Goal: Use online tool/utility: Utilize a website feature to perform a specific function

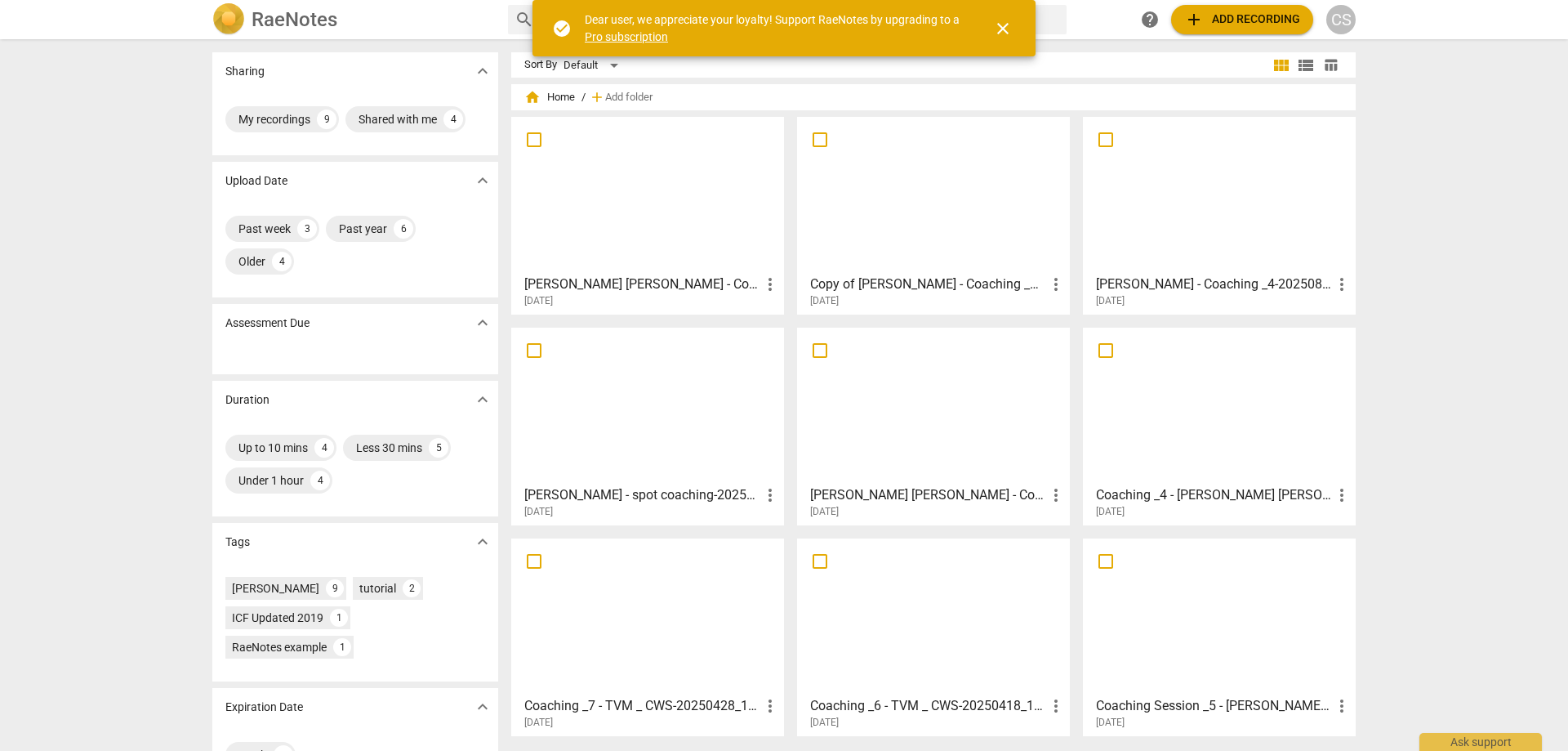
click at [1234, 19] on span "add Add recording" at bounding box center [1241, 19] width 116 height 19
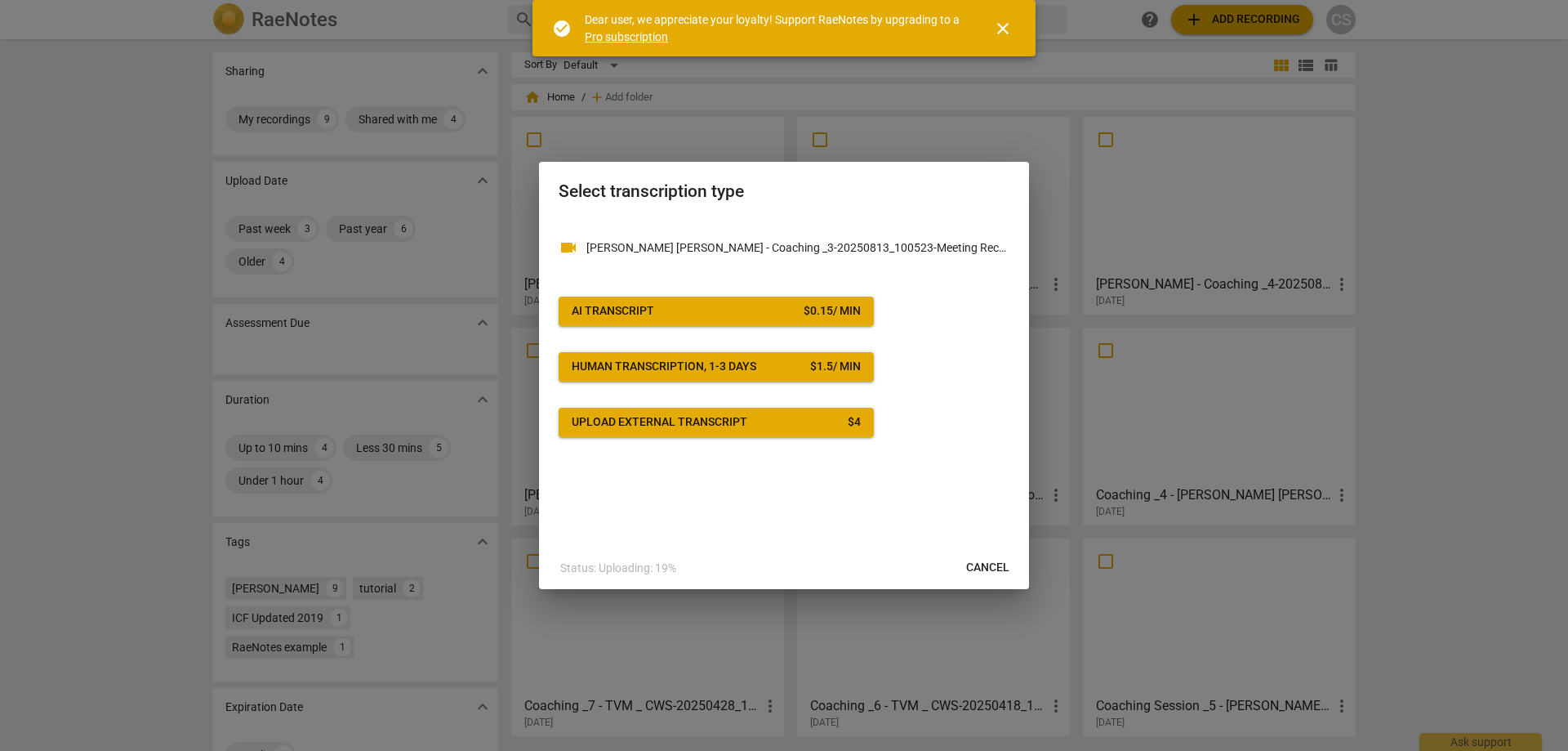
click at [761, 307] on span "AI Transcript $ 0.15 / min" at bounding box center [716, 311] width 289 height 16
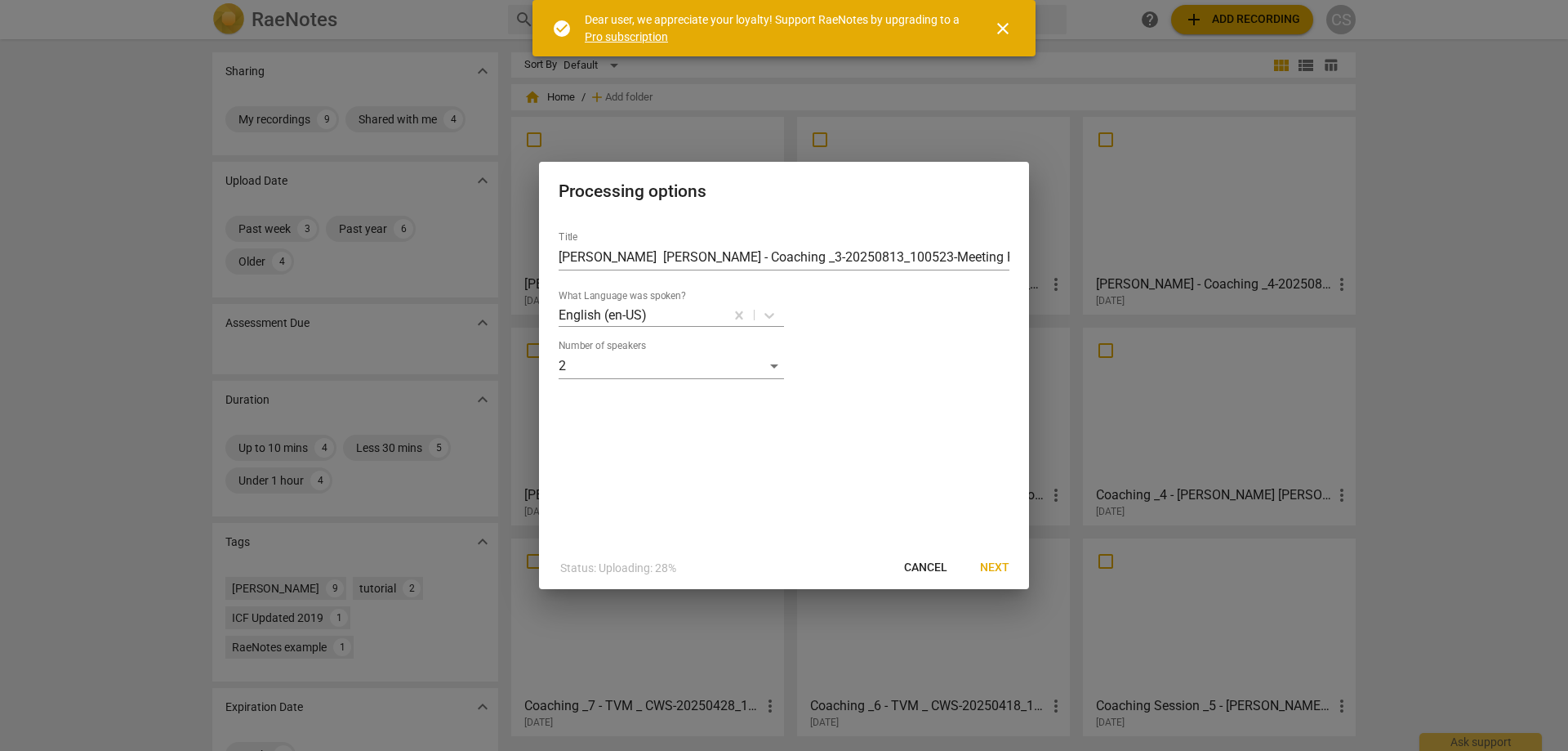
click at [997, 564] on span "Next" at bounding box center [994, 568] width 29 height 16
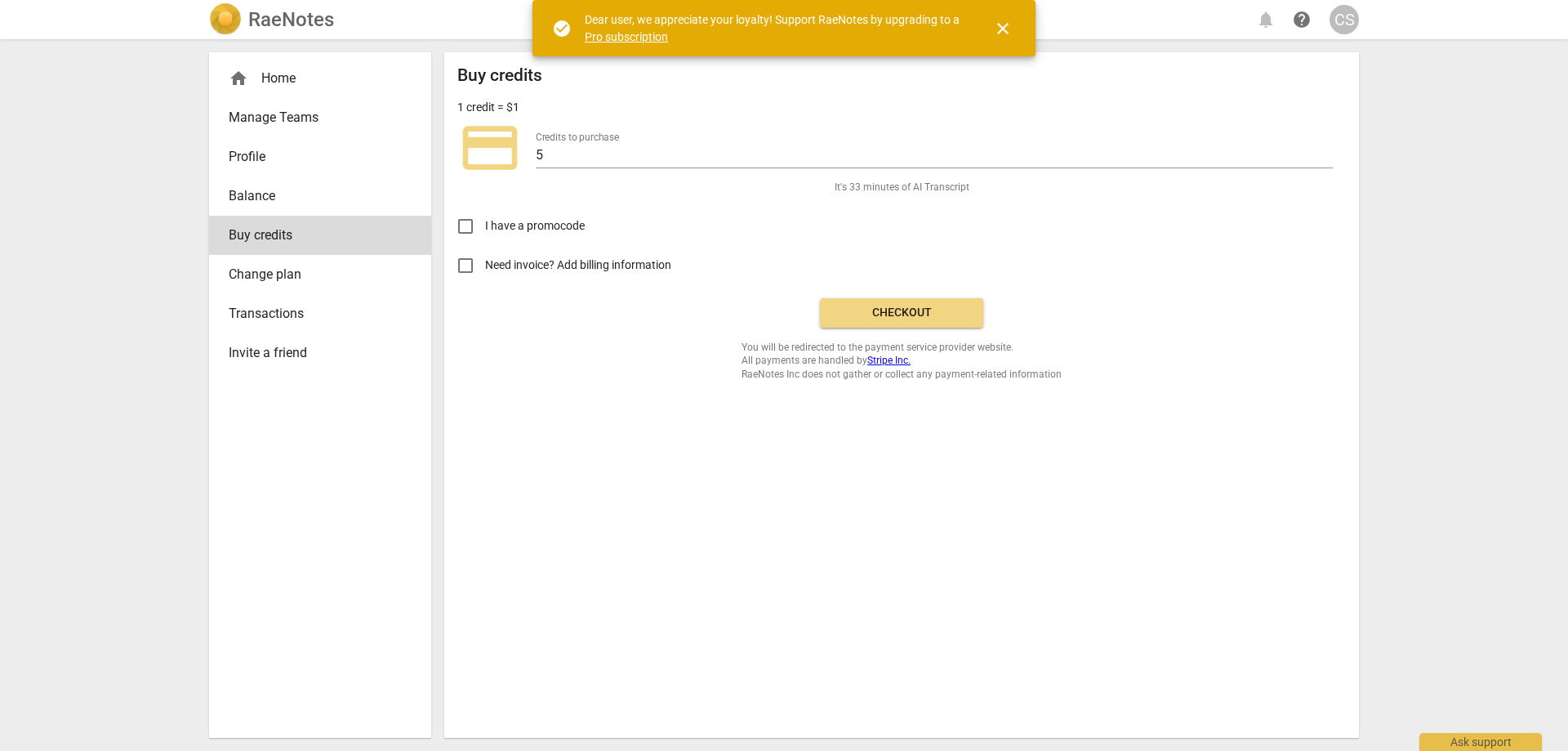
click at [869, 312] on span "Checkout" at bounding box center [901, 313] width 137 height 16
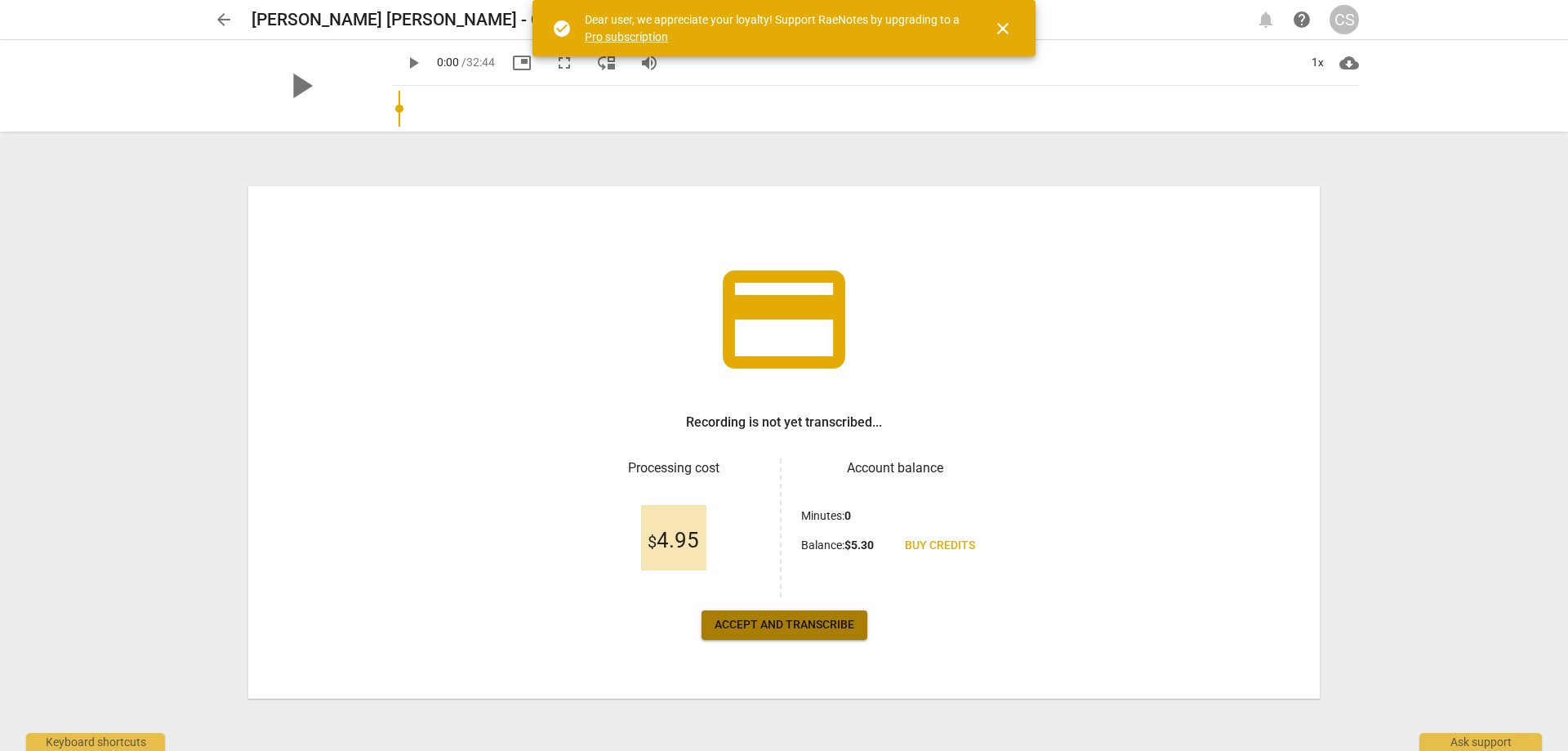
click at [789, 625] on span "Accept and transcribe" at bounding box center [784, 624] width 140 height 16
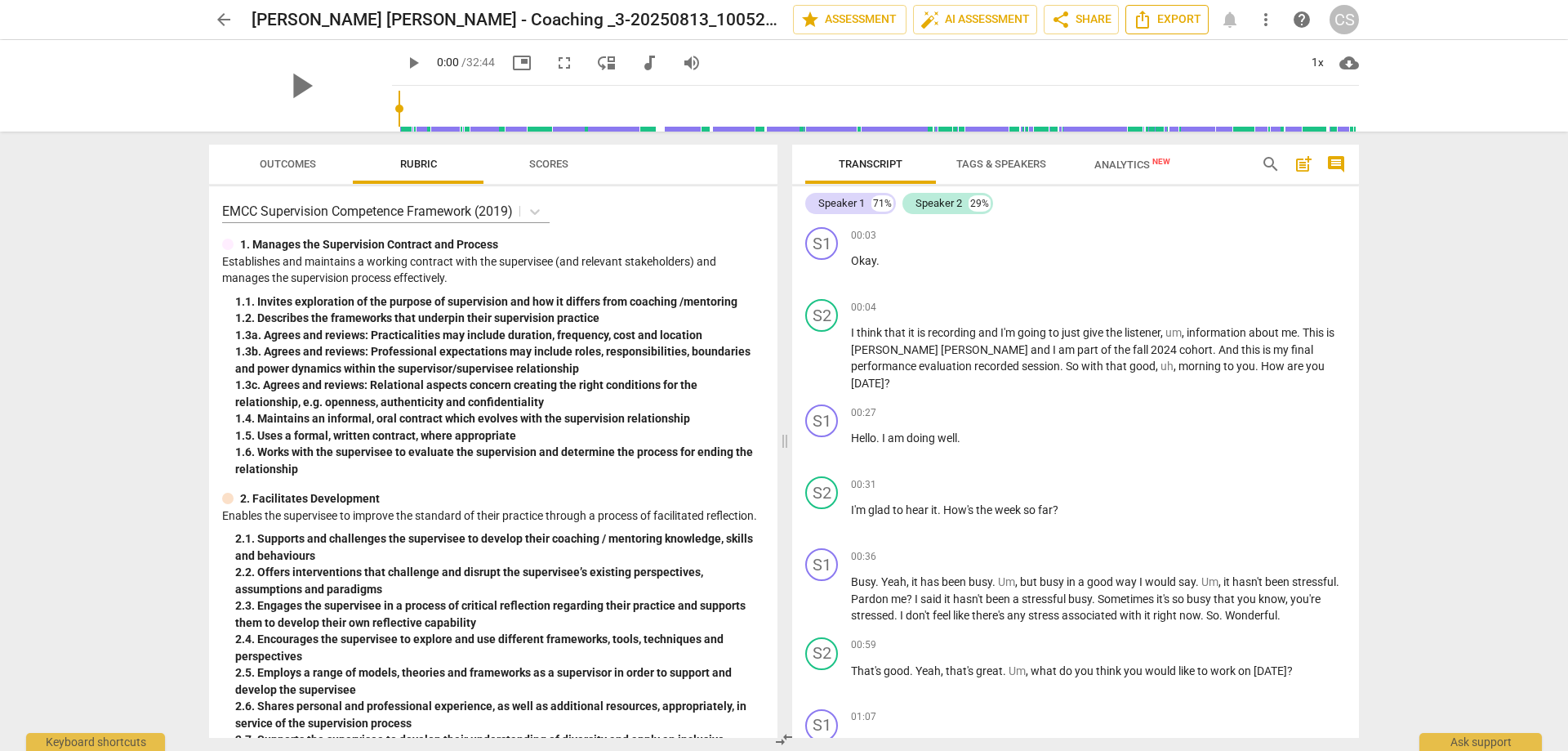
click at [1158, 20] on span "Export" at bounding box center [1166, 19] width 68 height 19
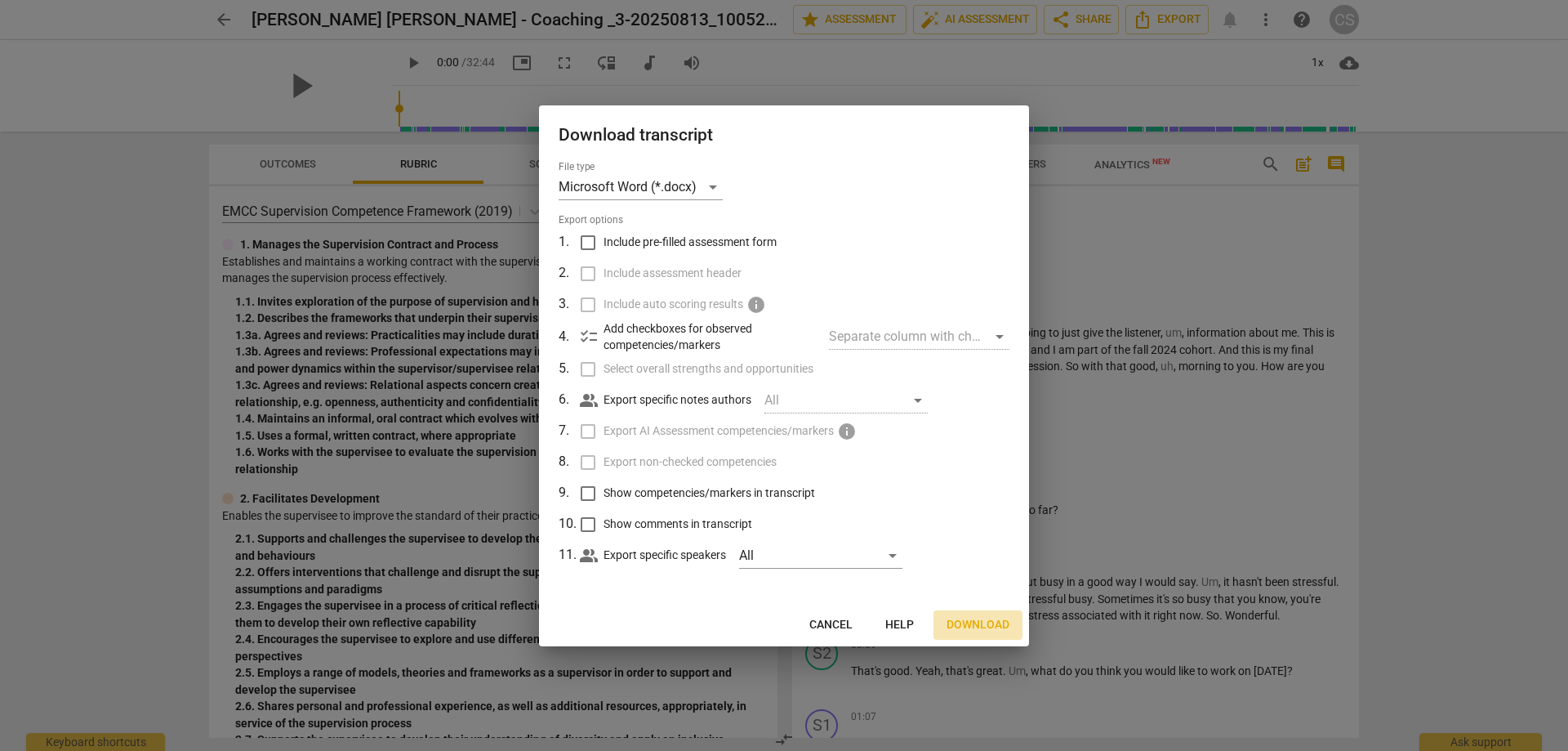
click at [982, 624] on span "Download" at bounding box center [977, 624] width 63 height 16
